Goal: Communication & Community: Share content

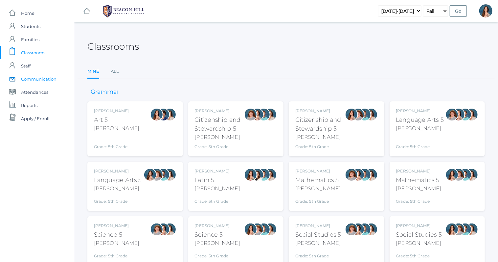
click at [44, 76] on span "Communication" at bounding box center [39, 78] width 36 height 13
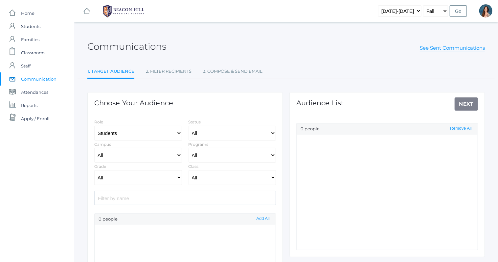
select select "Enrolled"
click at [94, 170] on select "All Grammar - Kindergarten - 1st Grade - 2nd Grade - 3rd Grade - 4th Grade - 5t…" at bounding box center [138, 177] width 88 height 15
select select "5"
click option "- 5th Grade" at bounding box center [0, 0] width 0 height 0
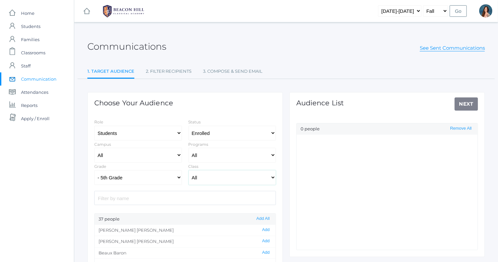
click at [189, 170] on select "All 01LA - First Grade [PERSON_NAME] 01LA - First Grade [PERSON_NAME] 02LA - Se…" at bounding box center [233, 177] width 88 height 15
select select "1967"
click option "05LA - Language Arts 5 [PERSON_NAME]" at bounding box center [0, 0] width 0 height 0
click at [262, 219] on button "Add All" at bounding box center [263, 219] width 17 height 6
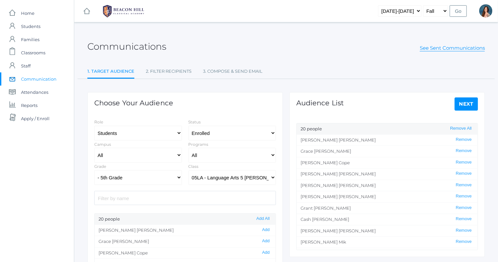
click at [459, 103] on link "Next" at bounding box center [467, 103] width 24 height 13
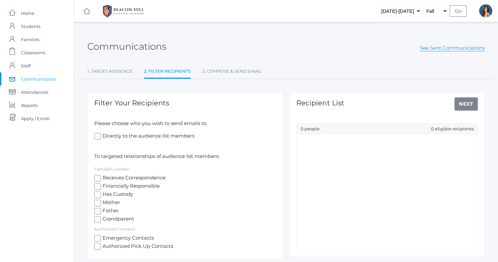
click at [95, 177] on input "Receives Correspondence" at bounding box center [97, 178] width 7 height 7
checkbox input "true"
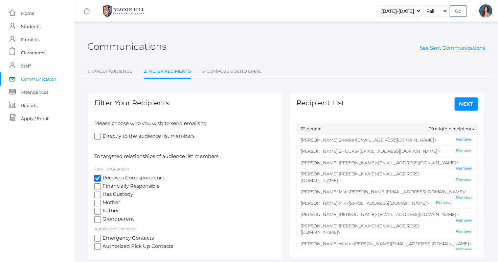
scroll to position [27, 0]
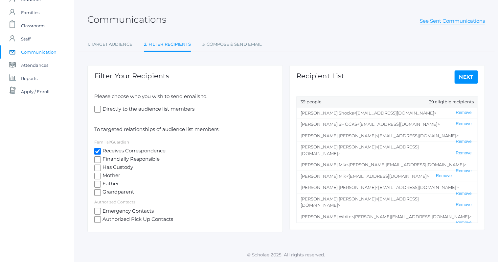
click at [462, 75] on link "Next" at bounding box center [467, 76] width 24 height 13
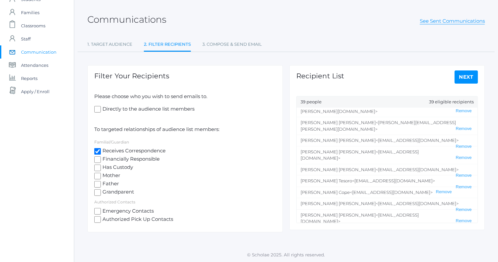
scroll to position [321, 0]
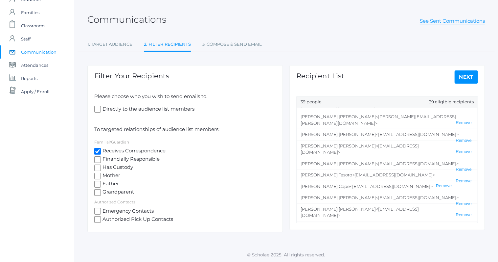
drag, startPoint x: 301, startPoint y: 112, endPoint x: 413, endPoint y: 225, distance: 159.0
click at [413, 223] on ul "[PERSON_NAME] <[EMAIL_ADDRESS][DOMAIN_NAME]> Remove [PERSON_NAME] <[EMAIL_ADDRE…" at bounding box center [387, 165] width 181 height 115
copy li "[PERSON_NAME] <[EMAIL_ADDRESS][DOMAIN_NAME]>"
